Goal: Task Accomplishment & Management: Manage account settings

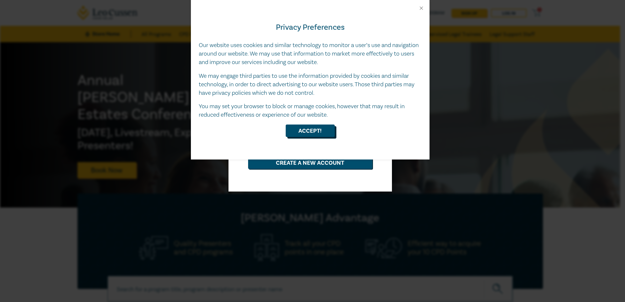
click at [318, 129] on button "Accept!" at bounding box center [310, 131] width 49 height 12
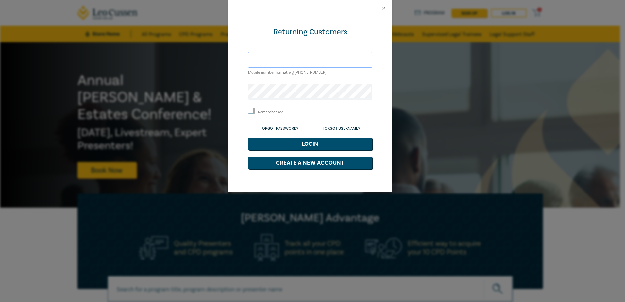
click at [318, 58] on input "text" at bounding box center [310, 60] width 124 height 16
type input "[PERSON_NAME][EMAIL_ADDRESS][DOMAIN_NAME]"
click at [319, 142] on button "Login" at bounding box center [310, 144] width 124 height 12
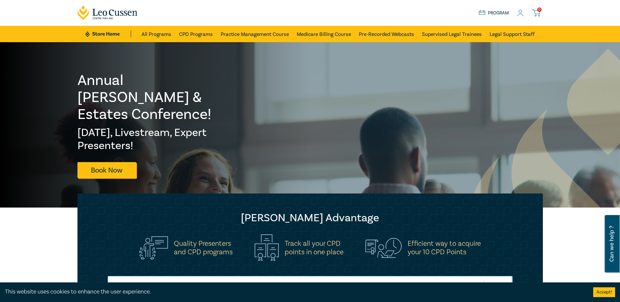
click at [539, 12] on span "0" at bounding box center [540, 10] width 4 height 4
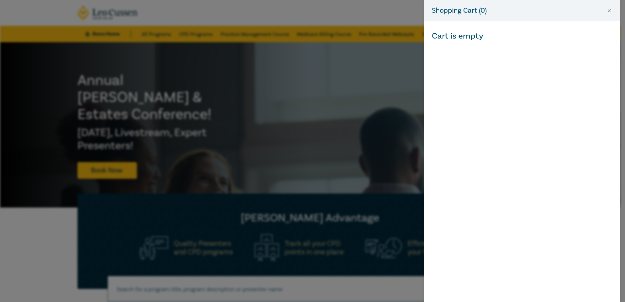
click at [344, 13] on div "Shopping Cart ( 0 ) Cart is empty" at bounding box center [312, 151] width 625 height 302
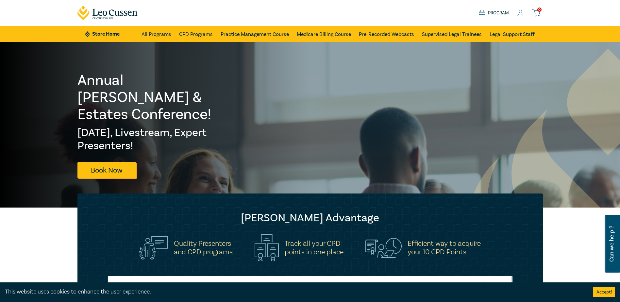
click at [523, 13] on icon at bounding box center [520, 13] width 7 height 7
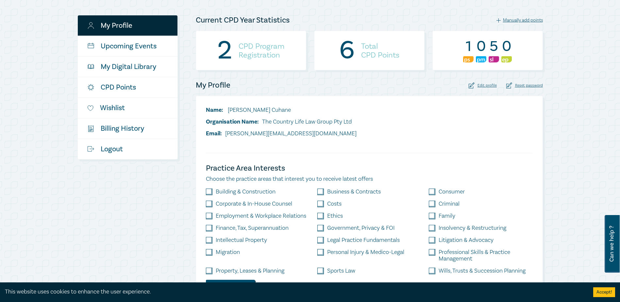
scroll to position [79, 0]
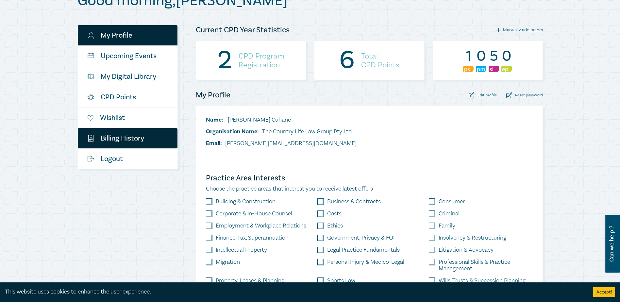
click at [134, 137] on link "$ Billing History" at bounding box center [128, 138] width 100 height 20
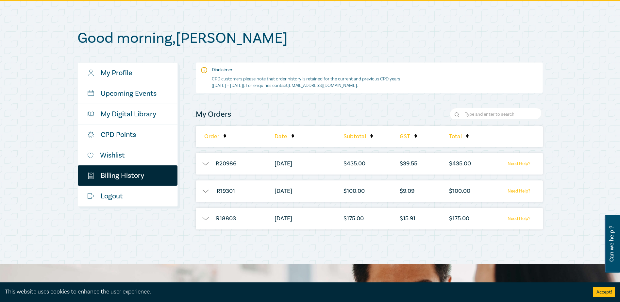
scroll to position [41, 0]
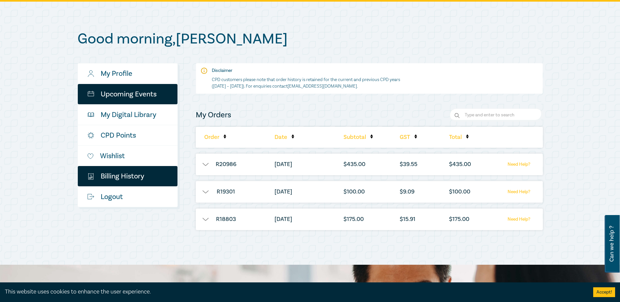
click at [143, 90] on link "Upcoming Events" at bounding box center [128, 94] width 100 height 20
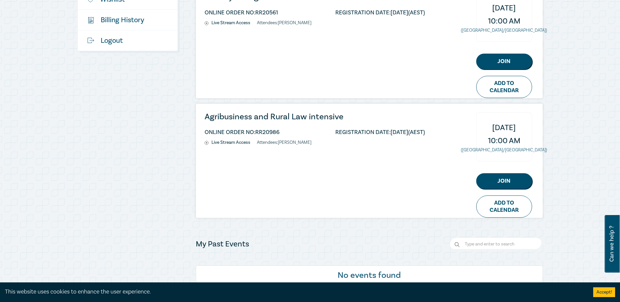
scroll to position [199, 0]
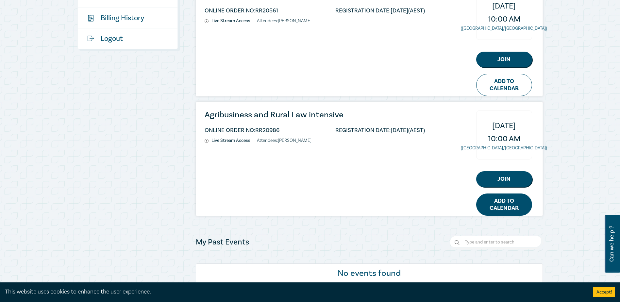
click at [510, 204] on link "Add to Calendar" at bounding box center [505, 205] width 56 height 22
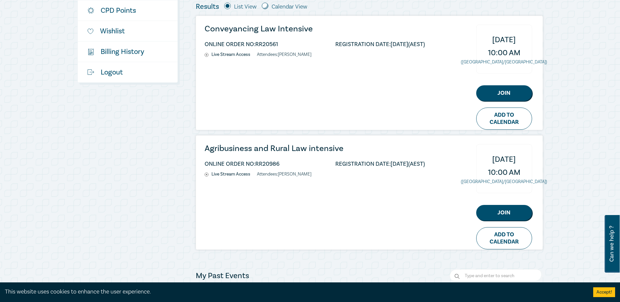
scroll to position [162, 0]
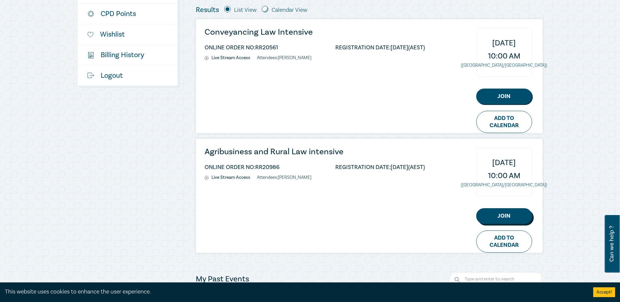
click at [509, 215] on link "Join" at bounding box center [505, 216] width 56 height 16
